Goal: Check status: Check status

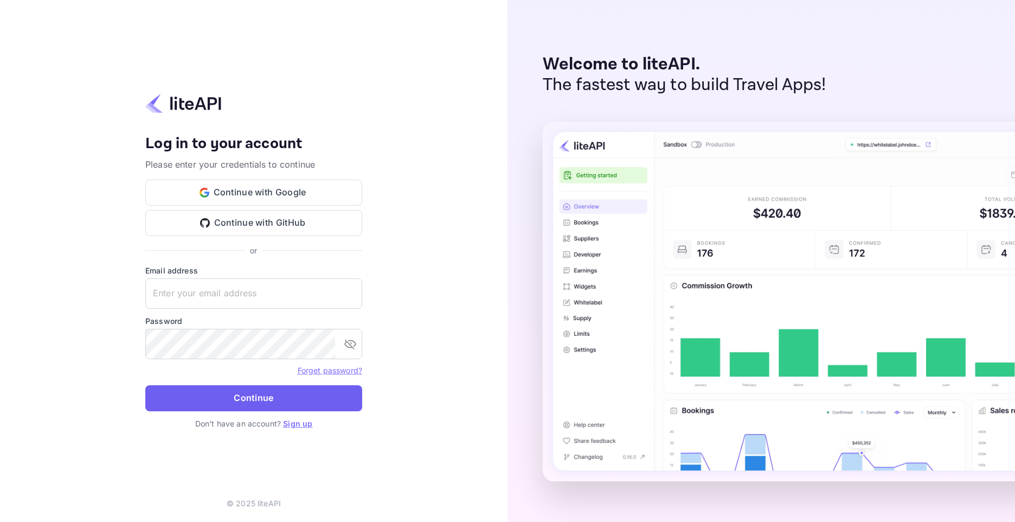
type input "[EMAIL_ADDRESS][DOMAIN_NAME]"
click at [235, 405] on button "Continue" at bounding box center [253, 398] width 217 height 26
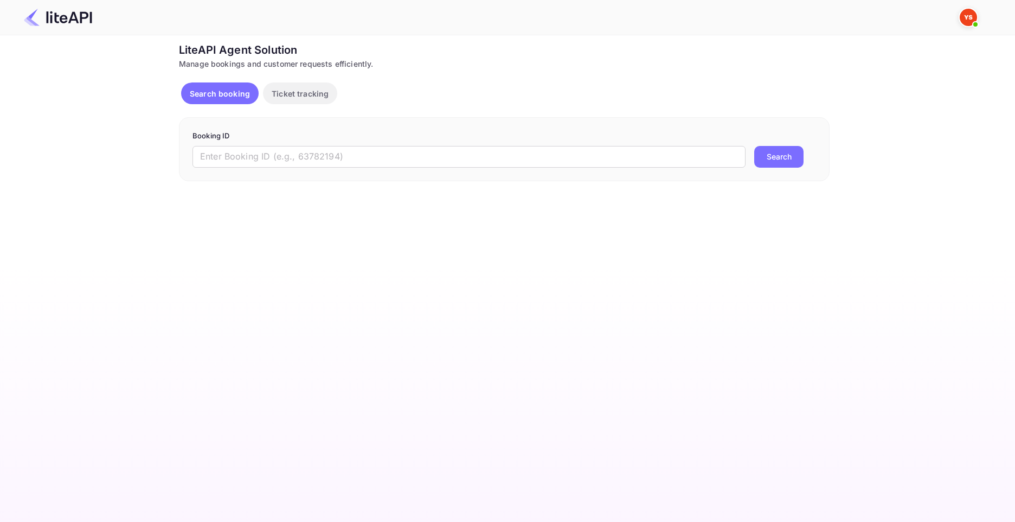
click at [394, 144] on form "Booking ID ​ Search" at bounding box center [505, 149] width 624 height 37
click at [397, 154] on input "text" at bounding box center [469, 157] width 553 height 22
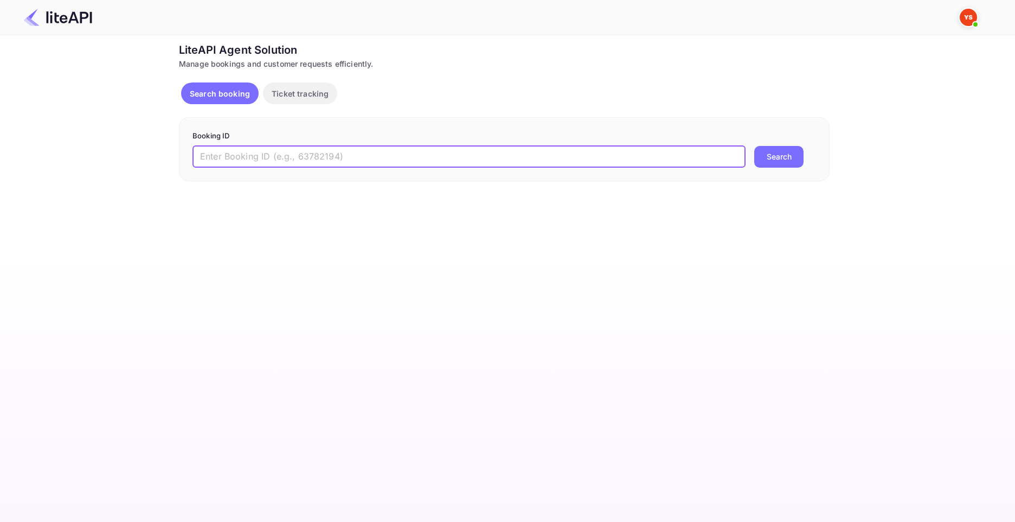
paste input "8902178"
type input "8902178"
click at [791, 162] on button "Search" at bounding box center [778, 157] width 49 height 22
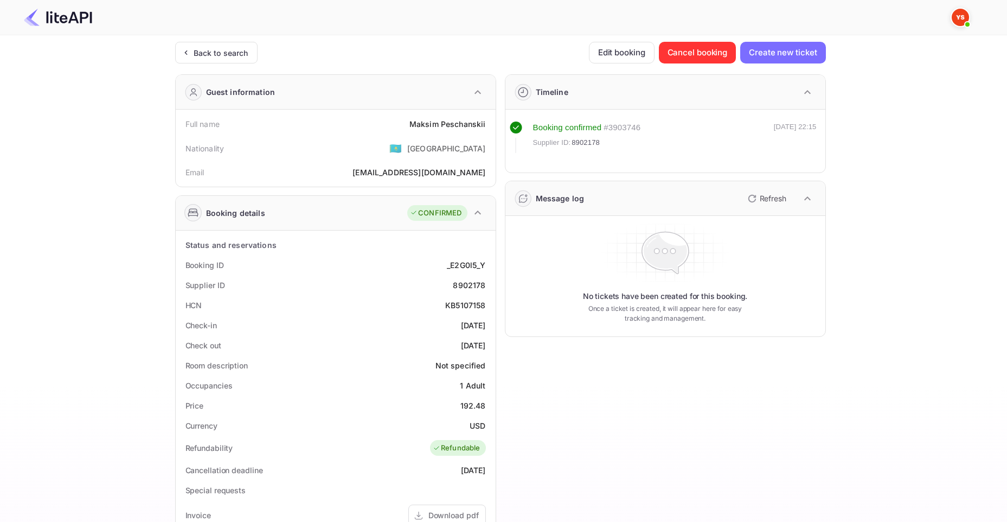
scroll to position [267, 0]
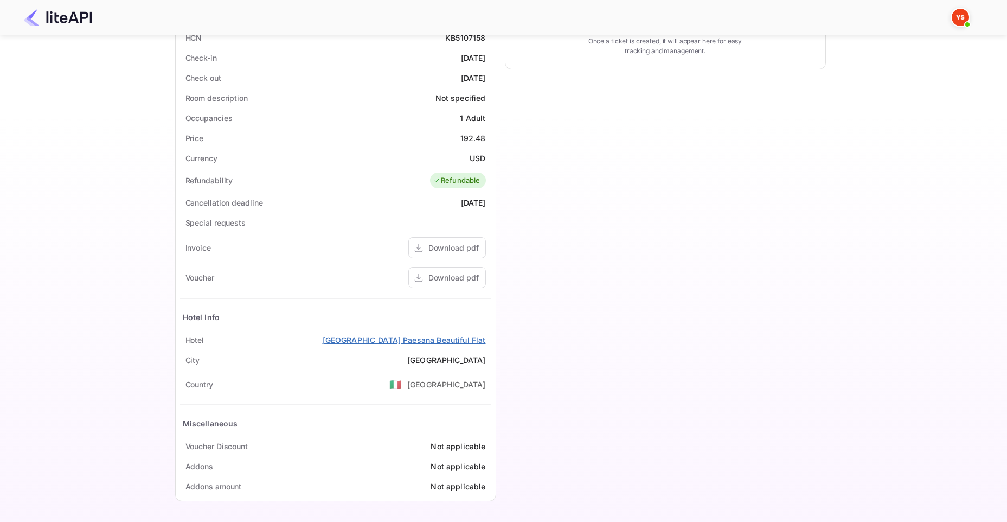
click at [442, 340] on link "Palazzo Saluzzo Paesana Beautiful Flat" at bounding box center [404, 339] width 163 height 11
click at [450, 279] on div "Download pdf" at bounding box center [453, 277] width 50 height 11
click at [450, 245] on div "Download pdf" at bounding box center [453, 247] width 50 height 11
